Goal: Check status: Check status

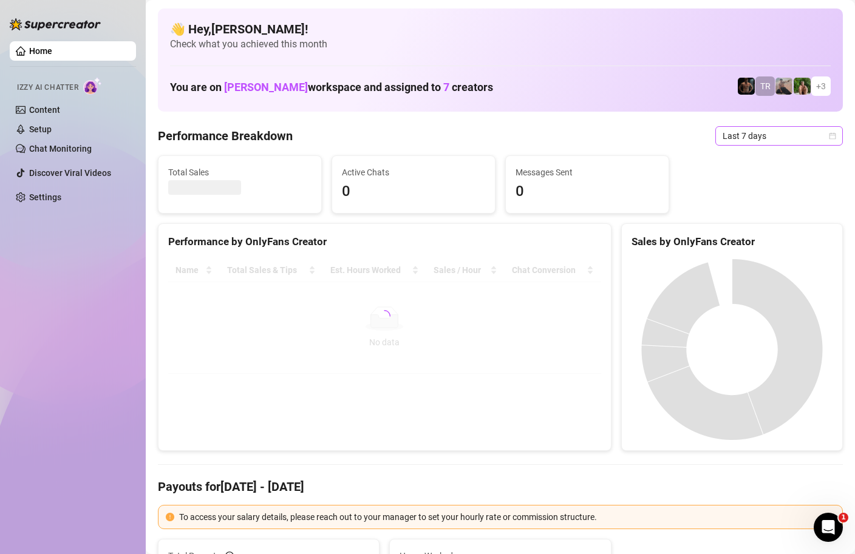
click at [835, 140] on span "Last 7 days" at bounding box center [778, 136] width 113 height 18
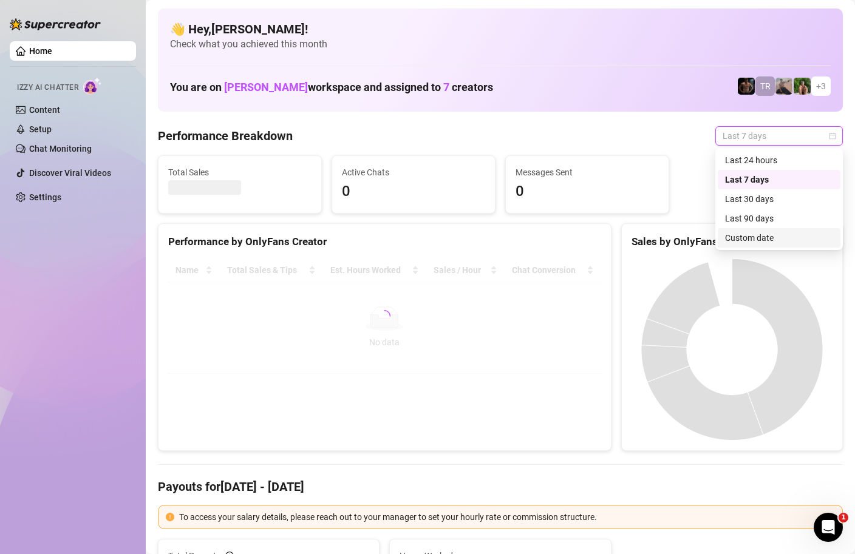
click at [774, 243] on div "Custom date" at bounding box center [779, 237] width 108 height 13
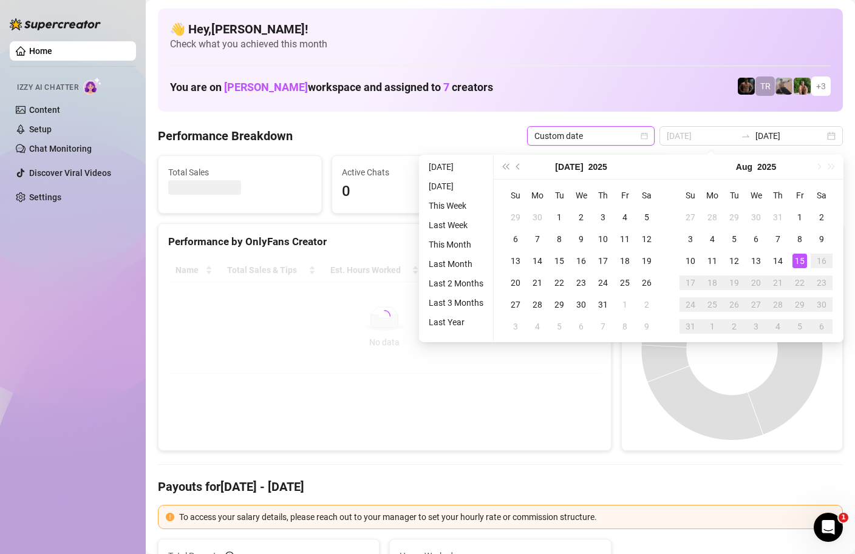
click at [797, 260] on div "15" at bounding box center [799, 261] width 15 height 15
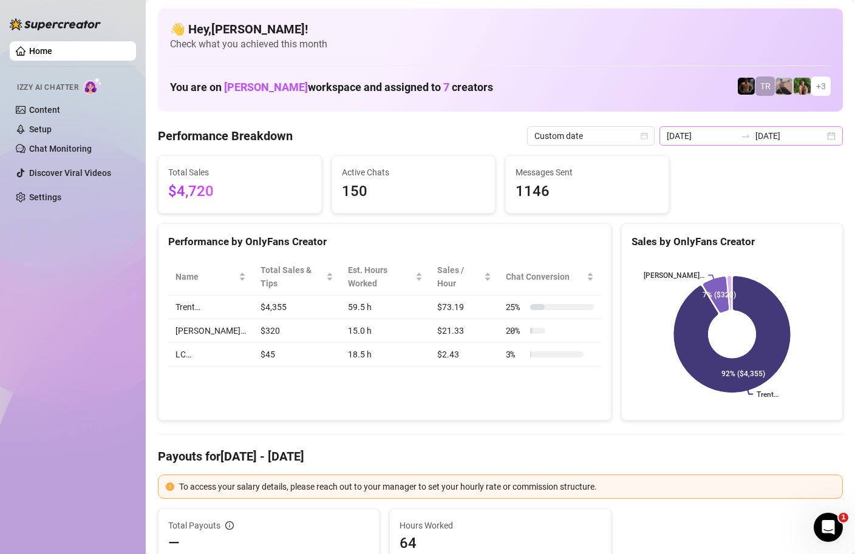
click at [834, 135] on div "[DATE] [DATE]" at bounding box center [750, 135] width 183 height 19
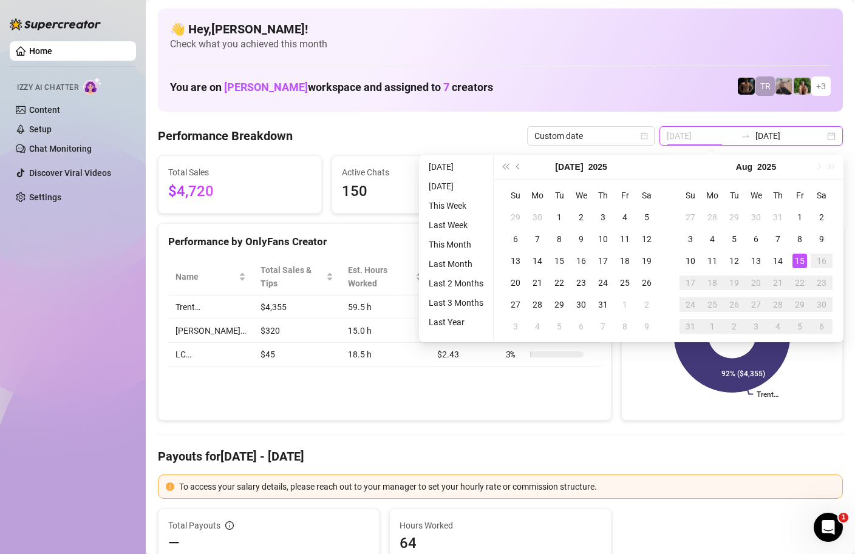
type input "[DATE]"
click at [798, 260] on div "15" at bounding box center [799, 261] width 15 height 15
type input "[DATE]"
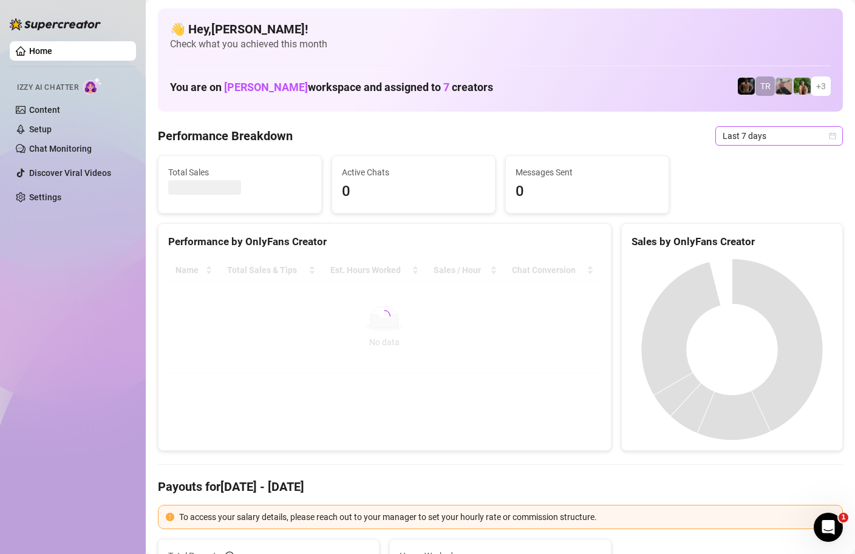
click at [825, 137] on span "Last 7 days" at bounding box center [778, 136] width 113 height 18
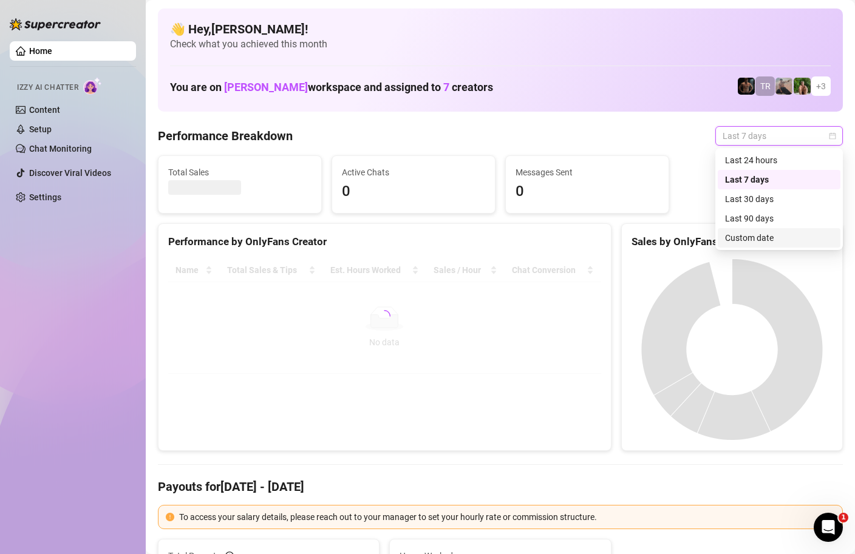
click at [754, 239] on div "Custom date" at bounding box center [779, 237] width 108 height 13
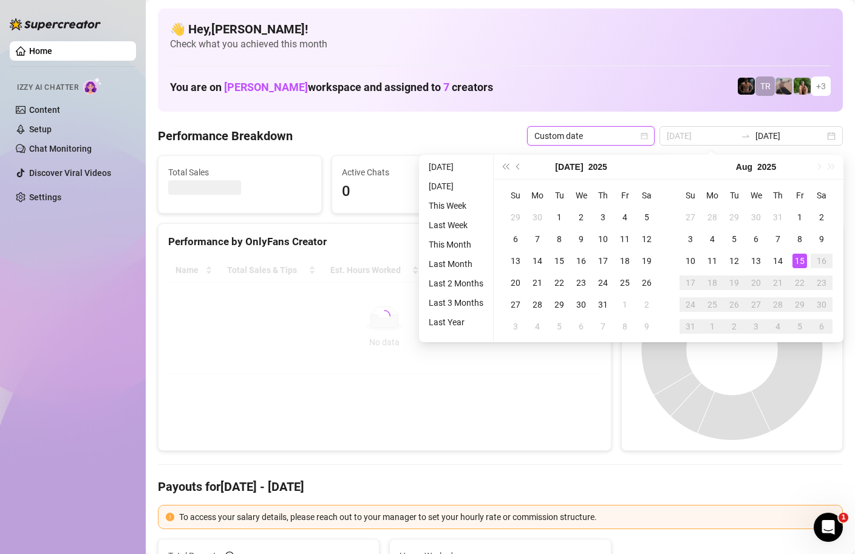
click at [798, 257] on div "15" at bounding box center [799, 261] width 15 height 15
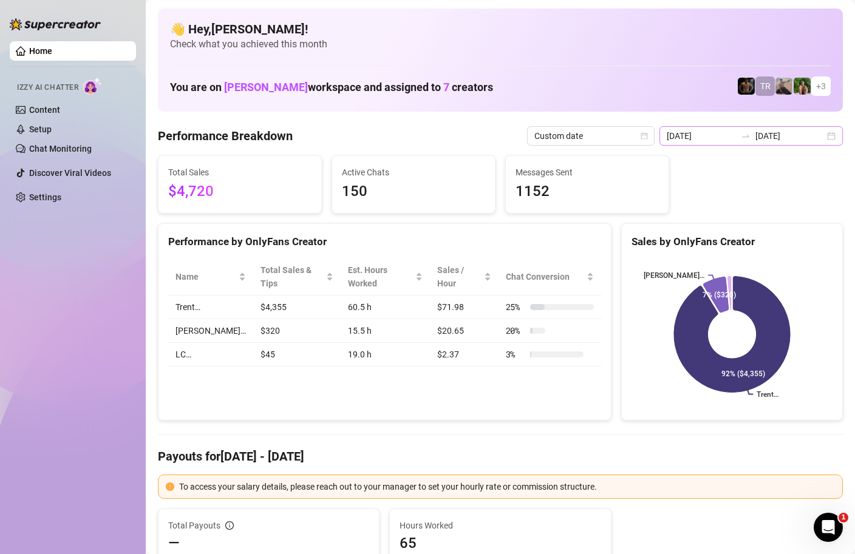
click at [832, 135] on div "[DATE] [DATE]" at bounding box center [750, 135] width 183 height 19
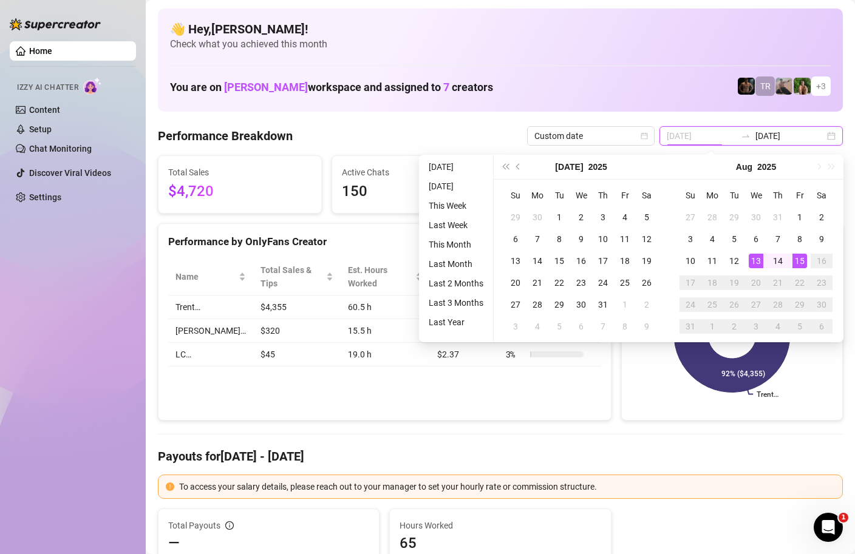
type input "[DATE]"
click at [808, 259] on td "15" at bounding box center [800, 261] width 22 height 22
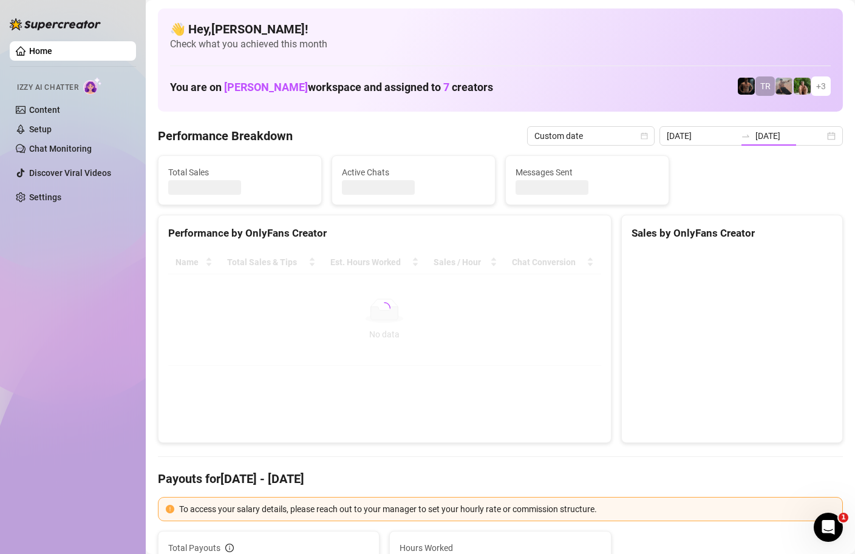
type input "[DATE]"
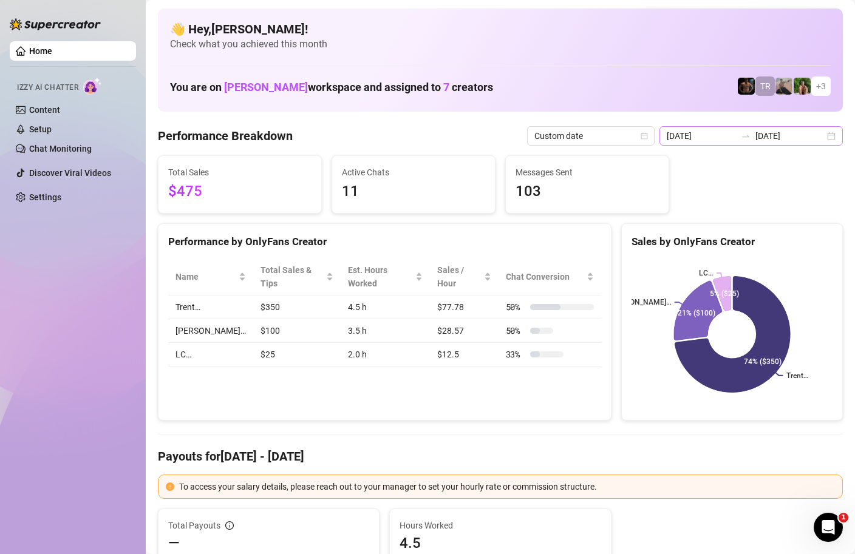
click at [832, 135] on div "[DATE] [DATE]" at bounding box center [750, 135] width 183 height 19
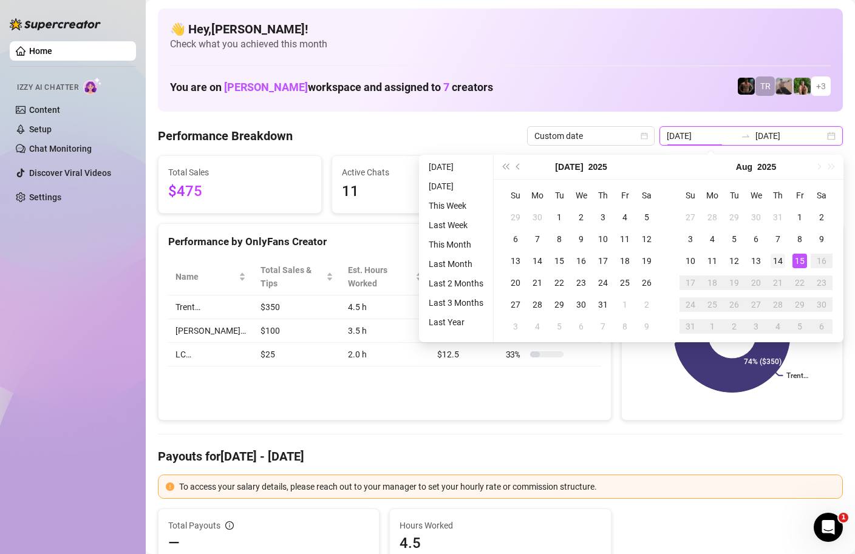
type input "[DATE]"
click at [780, 264] on div "14" at bounding box center [777, 261] width 15 height 15
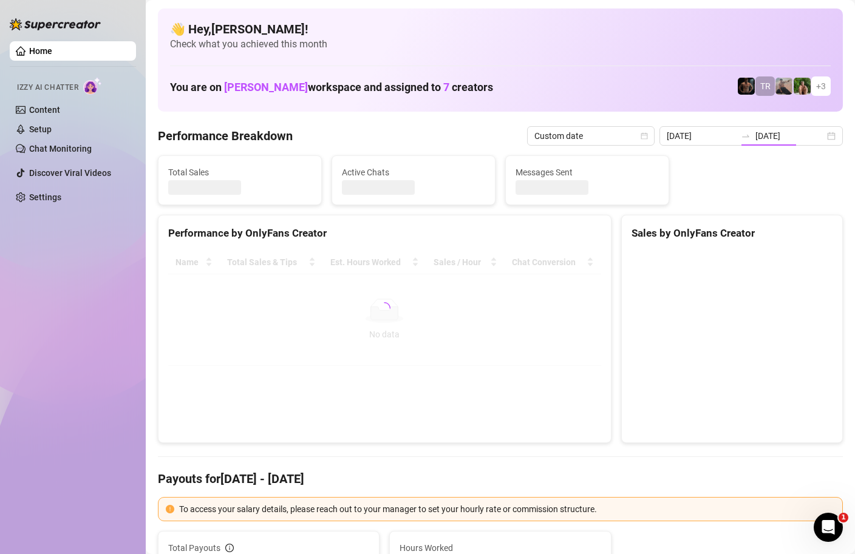
type input "[DATE]"
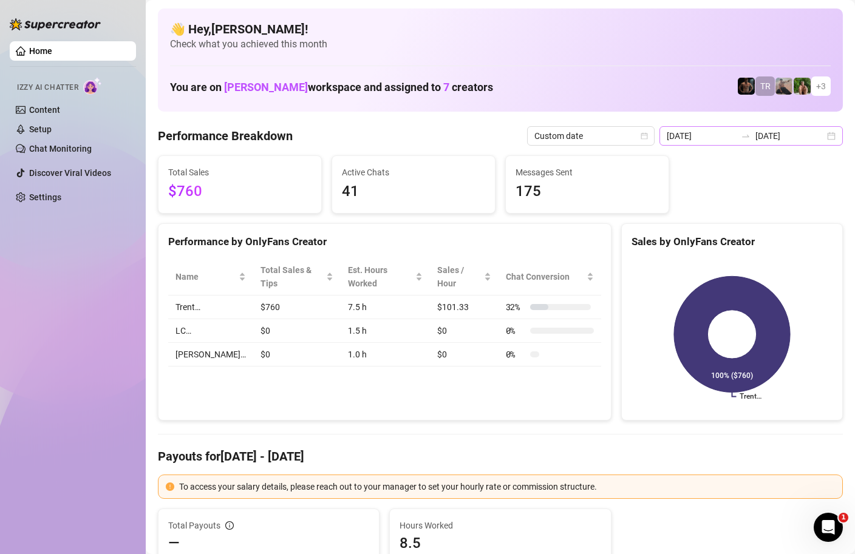
click at [838, 134] on div "[DATE] [DATE]" at bounding box center [750, 135] width 183 height 19
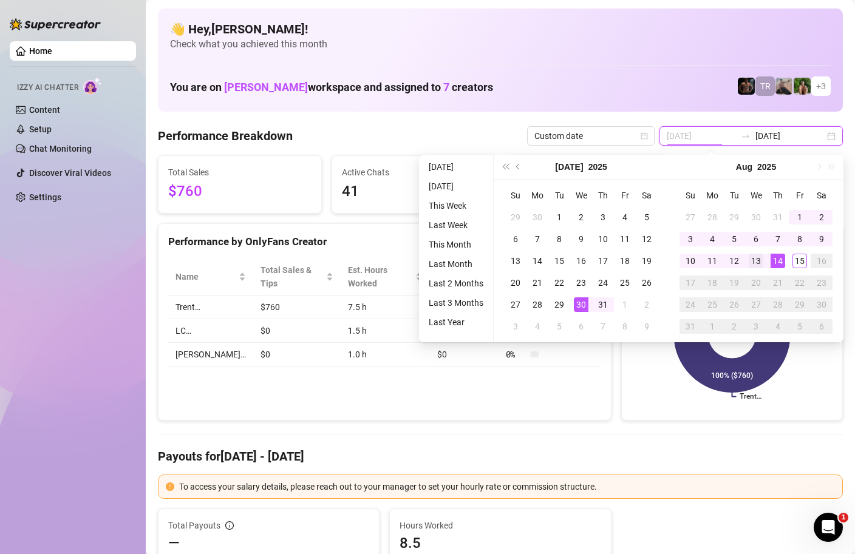
type input "[DATE]"
click at [757, 268] on td "13" at bounding box center [756, 261] width 22 height 22
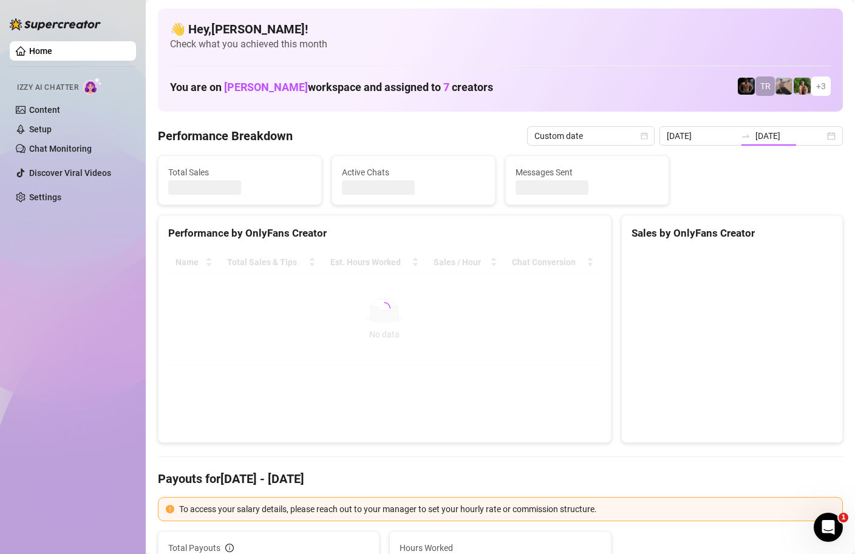
type input "[DATE]"
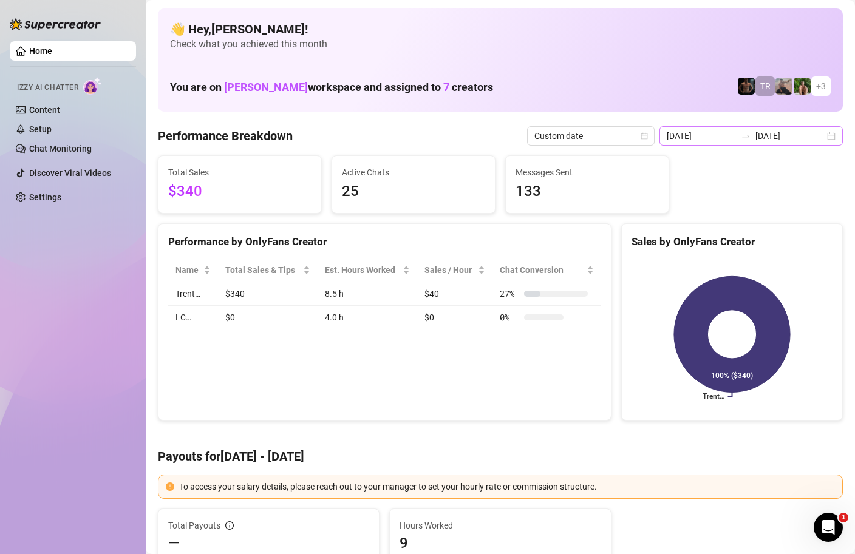
click at [832, 141] on div "[DATE] [DATE]" at bounding box center [750, 135] width 183 height 19
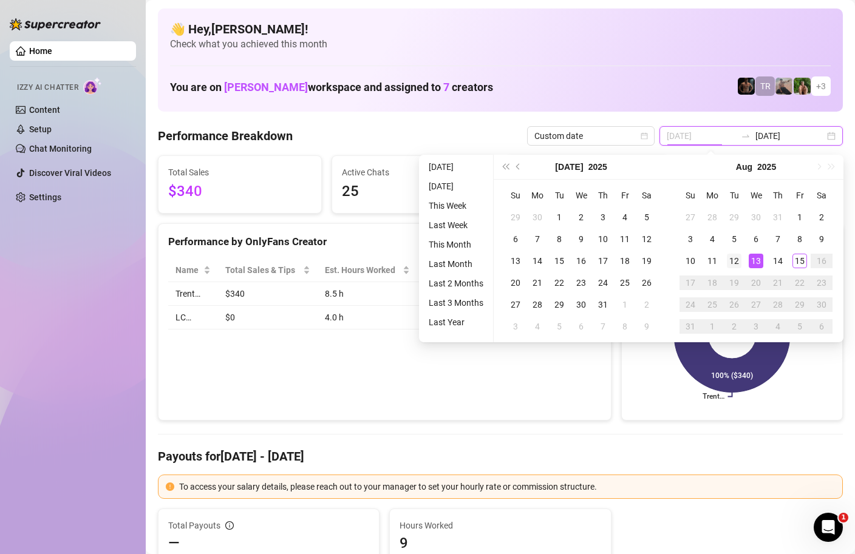
type input "[DATE]"
click at [740, 258] on div "12" at bounding box center [734, 261] width 15 height 15
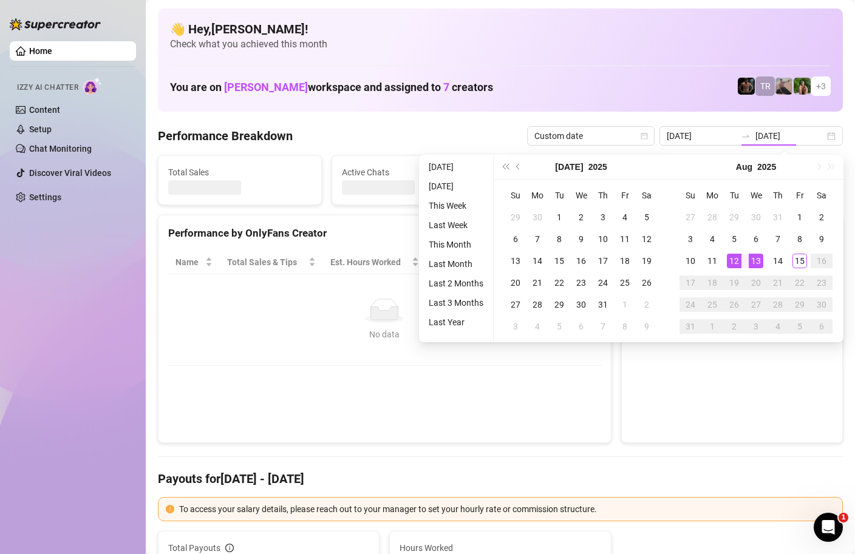
type input "[DATE]"
